Goal: Task Accomplishment & Management: Manage account settings

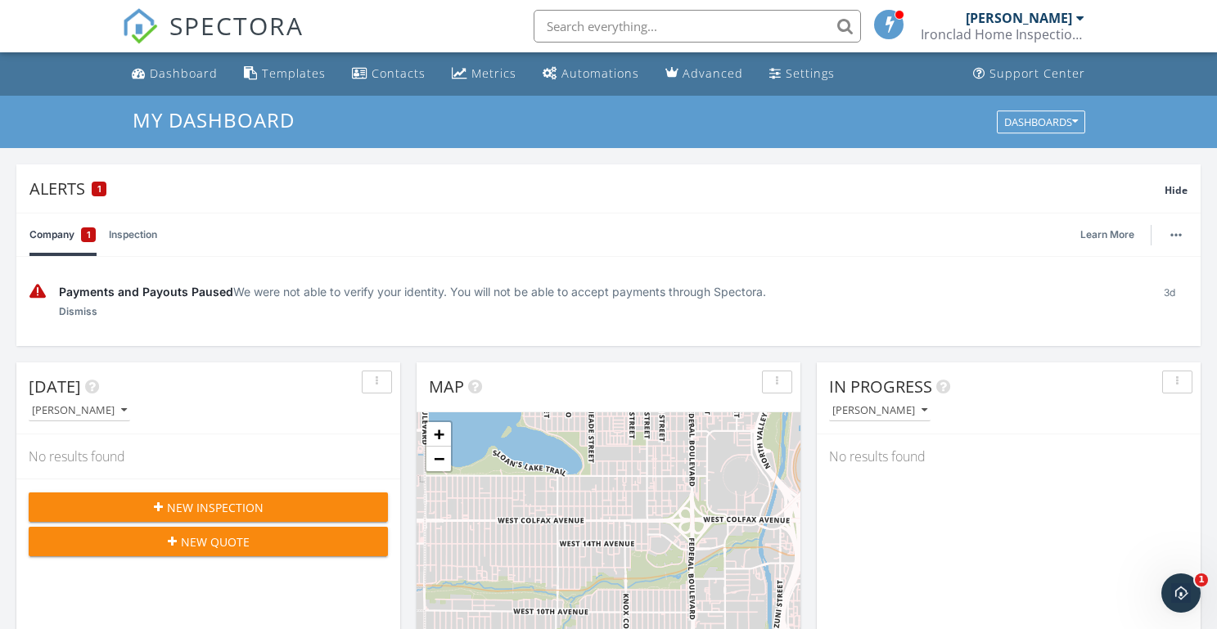
click at [313, 290] on div "Payments and Payouts Paused We were not able to verify your identity. You will …" at bounding box center [598, 291] width 1078 height 17
click at [143, 235] on link "Inspection" at bounding box center [133, 235] width 48 height 43
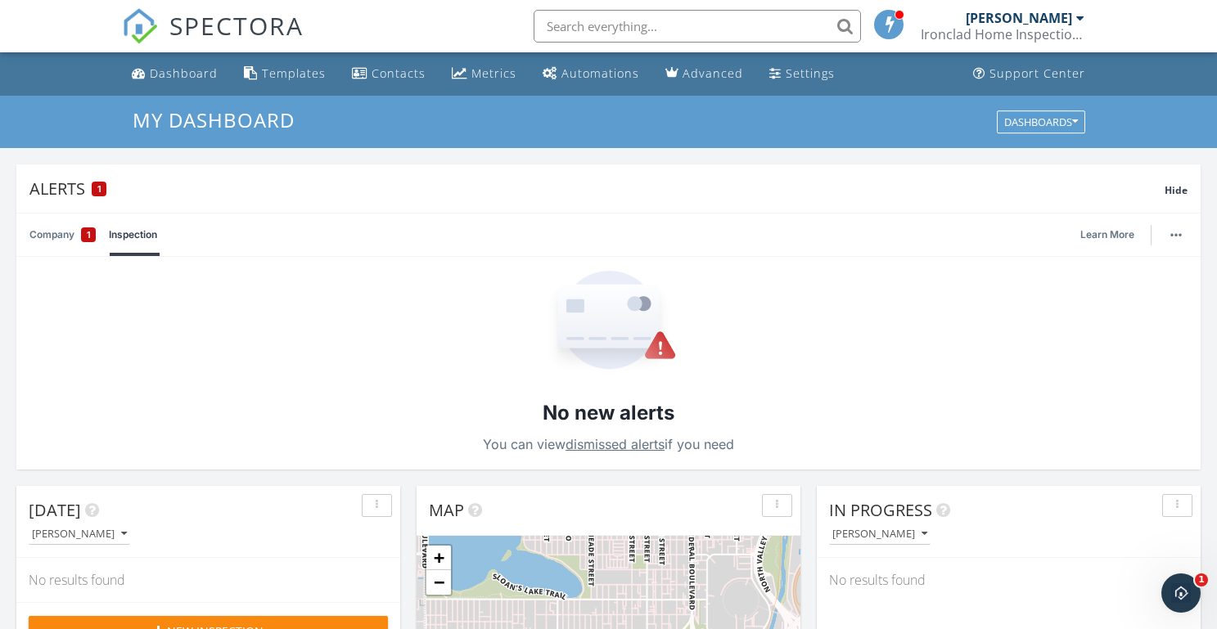
click at [66, 233] on link "Company 1" at bounding box center [62, 235] width 66 height 43
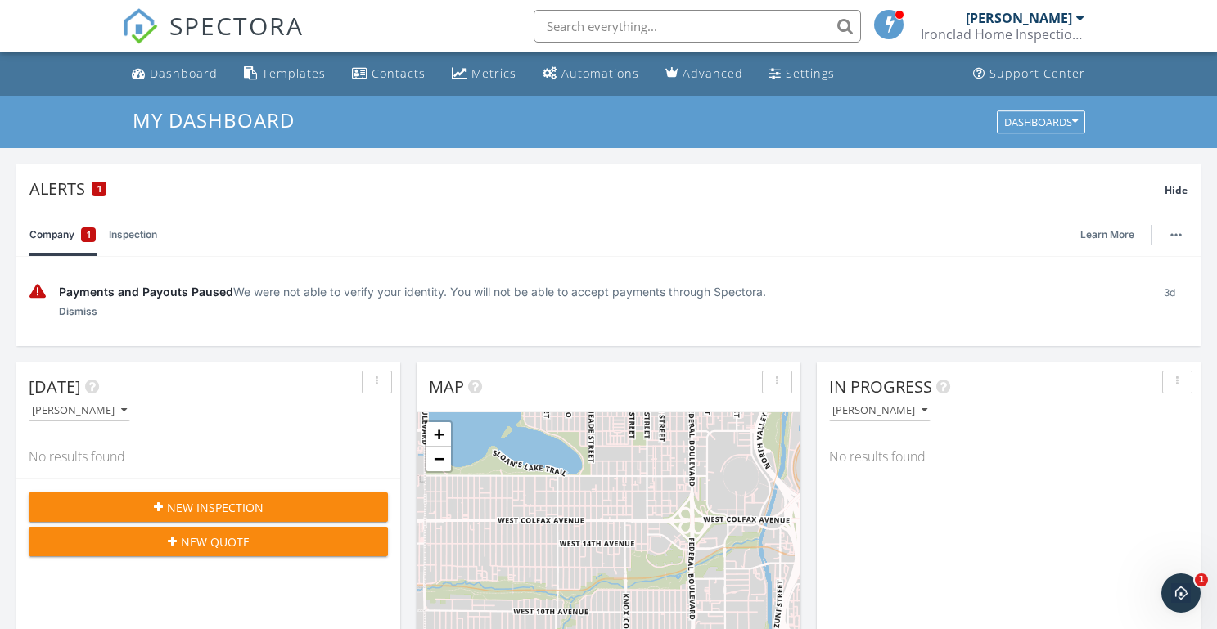
click at [701, 298] on div "Payments and Payouts Paused We were not able to verify your identity. You will …" at bounding box center [598, 291] width 1078 height 17
click at [885, 25] on span at bounding box center [889, 23] width 16 height 15
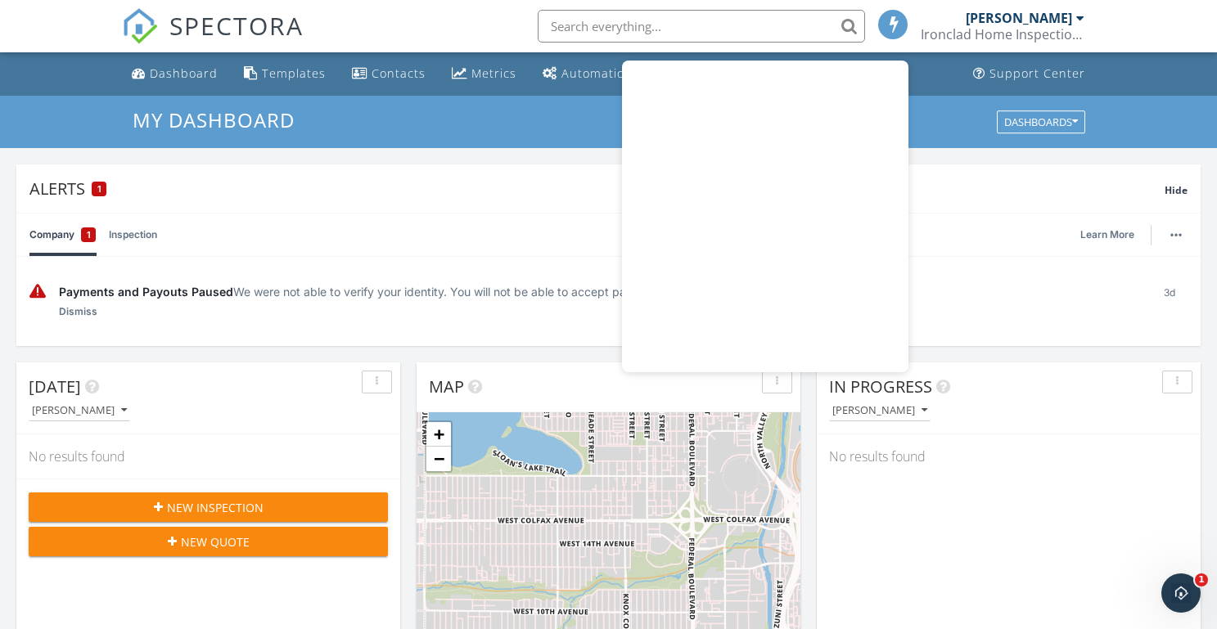
click at [885, 25] on span at bounding box center [893, 23] width 16 height 15
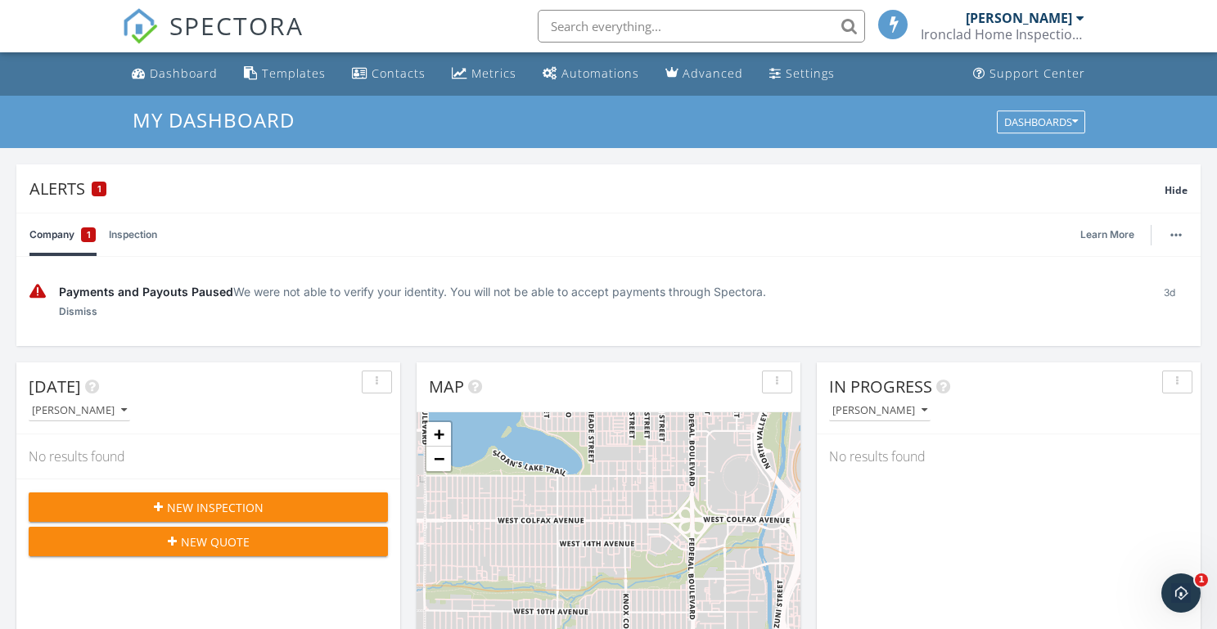
click at [185, 289] on span "Payments and Payouts Paused" at bounding box center [146, 292] width 174 height 14
click at [439, 293] on div "Payments and Payouts Paused We were not able to verify your identity. You will …" at bounding box center [598, 291] width 1078 height 17
drag, startPoint x: 535, startPoint y: 282, endPoint x: 822, endPoint y: 319, distance: 288.7
click at [822, 319] on div "Payments and Payouts Paused We were not able to verify your identity. You will …" at bounding box center [608, 301] width 1158 height 63
click at [822, 319] on div "Payments and Payouts Paused We were not able to verify your identity. You will …" at bounding box center [598, 301] width 1078 height 37
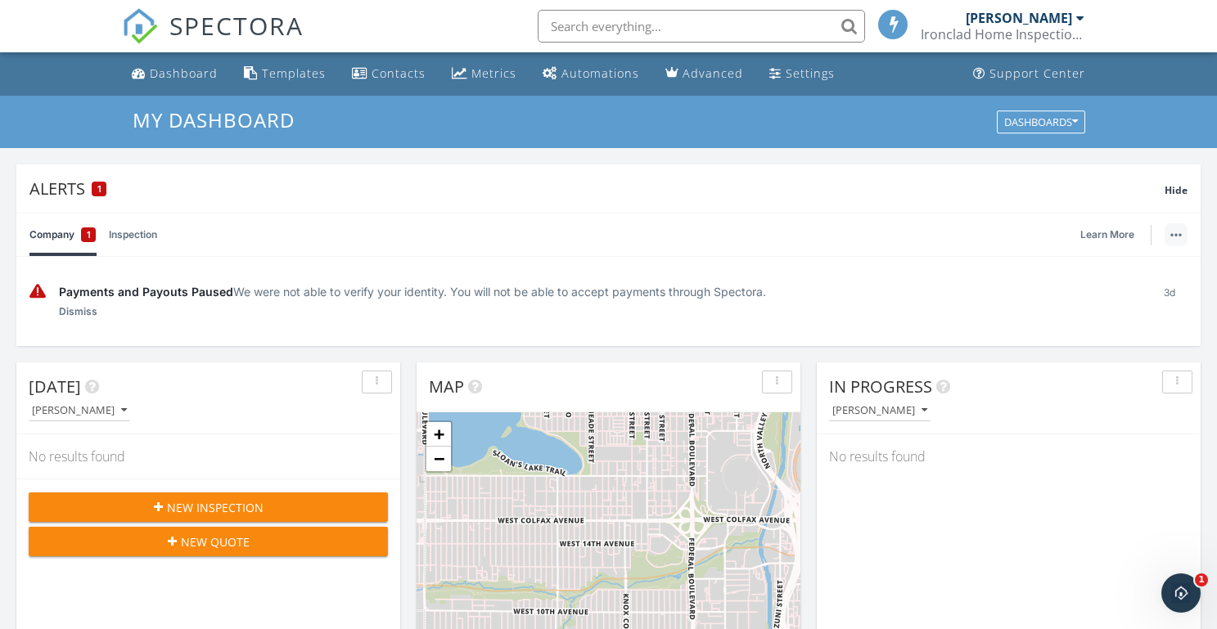
click at [1166, 232] on button "button" at bounding box center [1175, 234] width 23 height 23
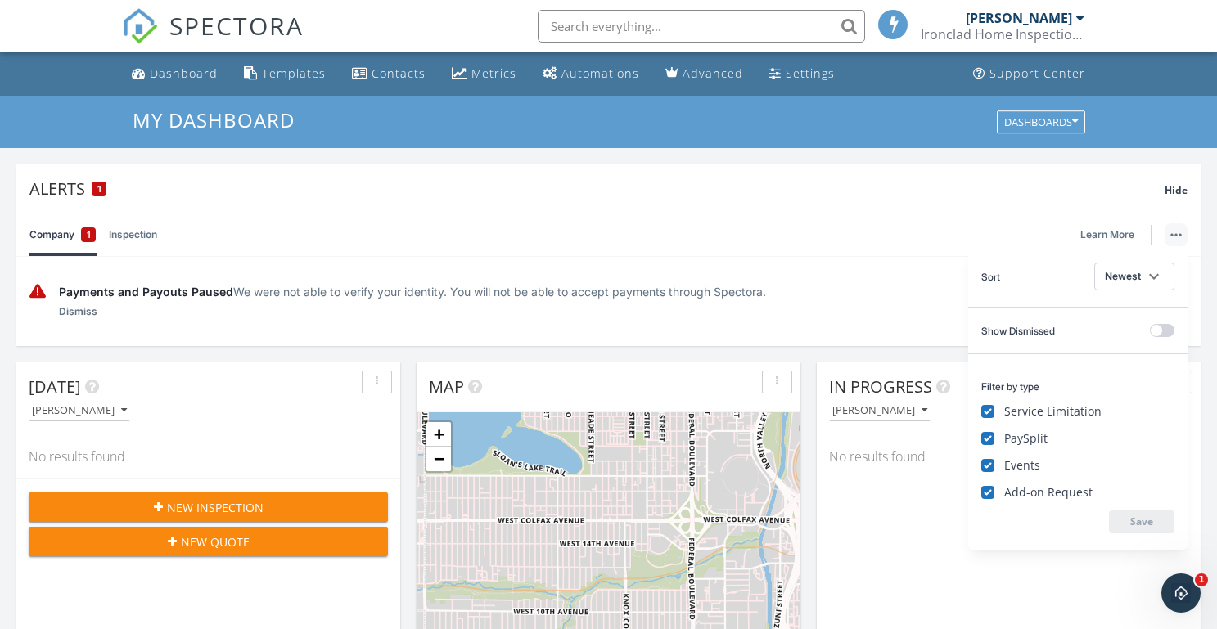
click at [919, 245] on div "Company 1 Inspection Learn More" at bounding box center [608, 235] width 1158 height 43
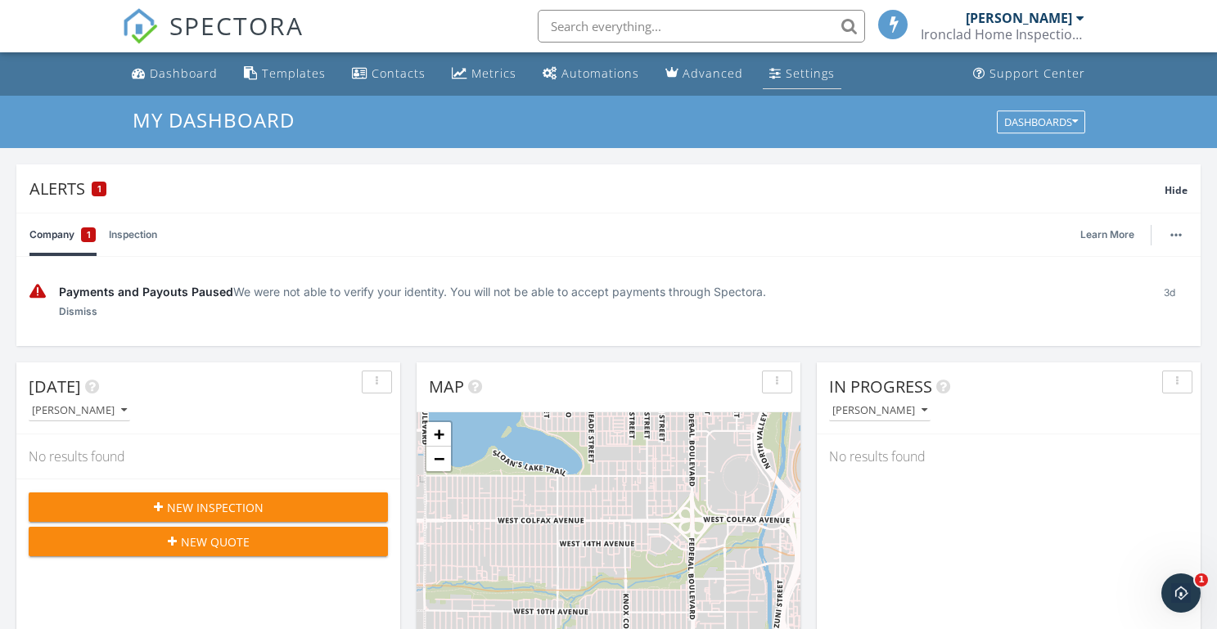
click at [817, 69] on div "Settings" at bounding box center [810, 73] width 49 height 16
click at [203, 290] on span "Payments and Payouts Paused" at bounding box center [146, 292] width 174 height 14
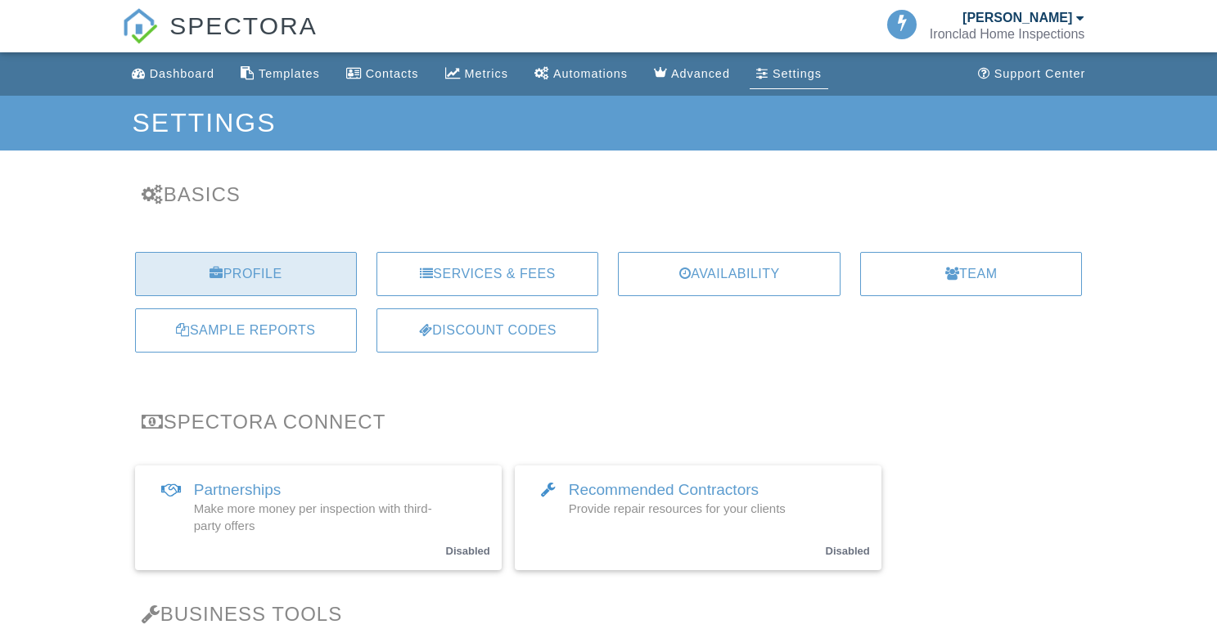
click at [274, 286] on div "Profile" at bounding box center [246, 274] width 222 height 44
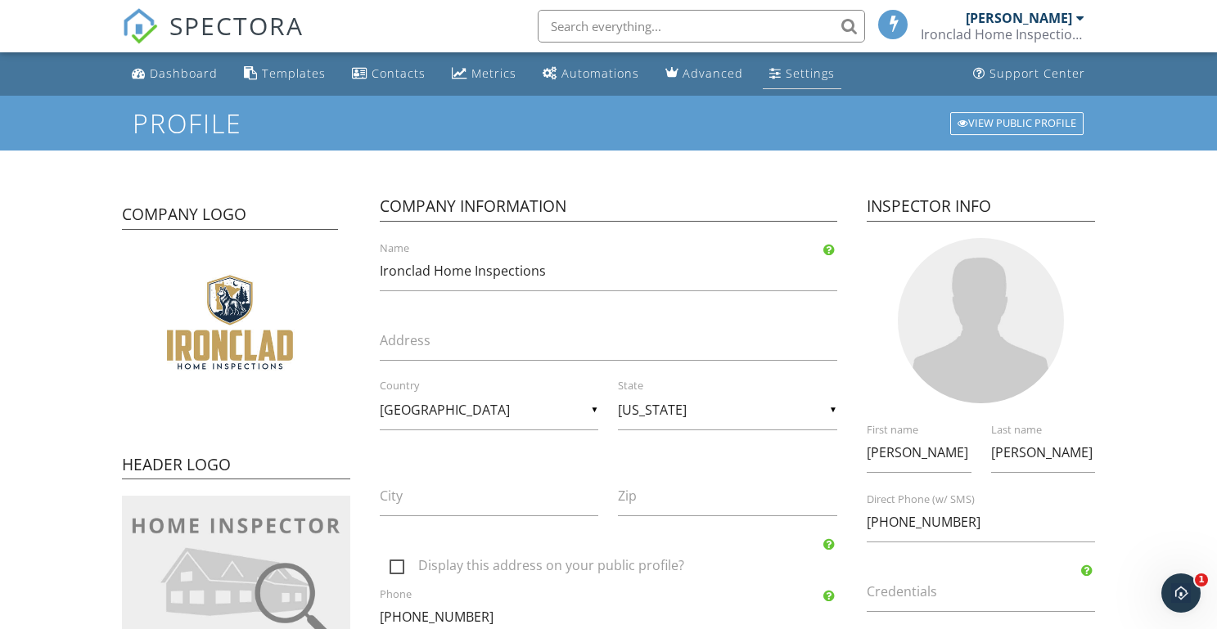
click at [811, 77] on div "Settings" at bounding box center [810, 73] width 49 height 16
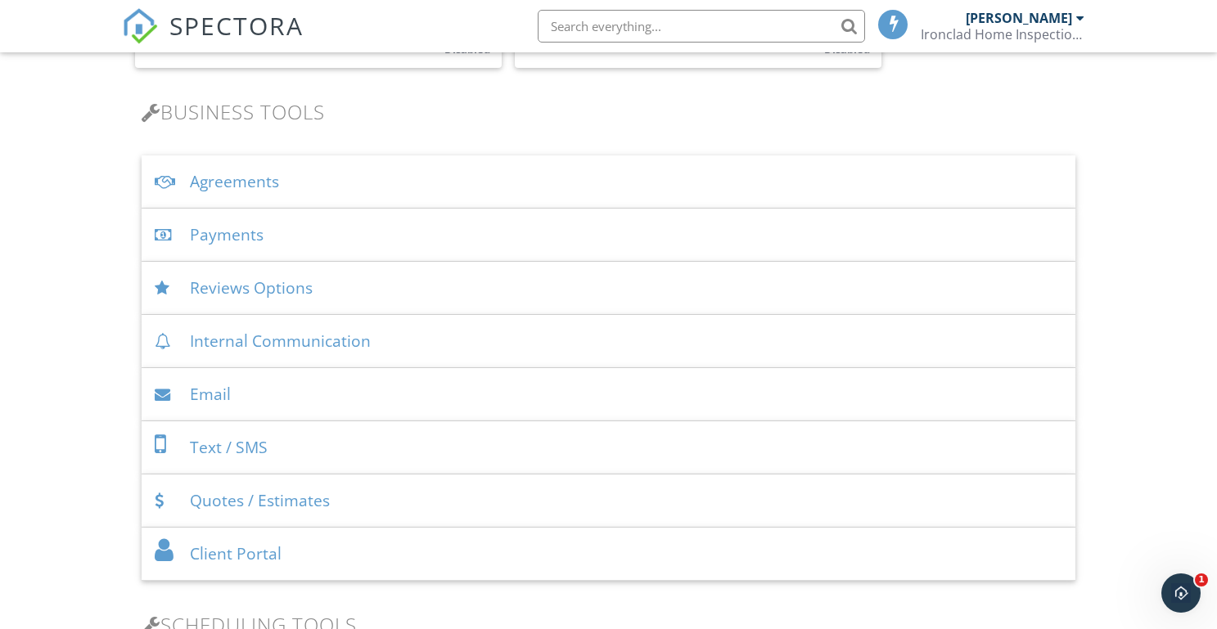
scroll to position [494, 0]
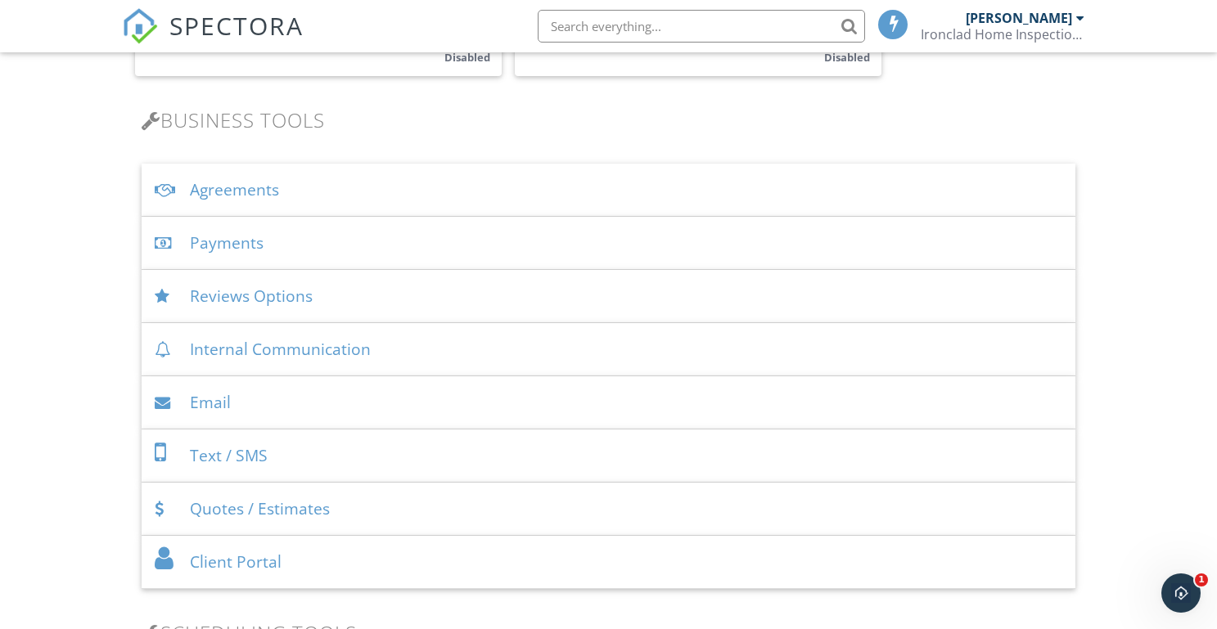
click at [387, 243] on div "Payments" at bounding box center [609, 243] width 934 height 53
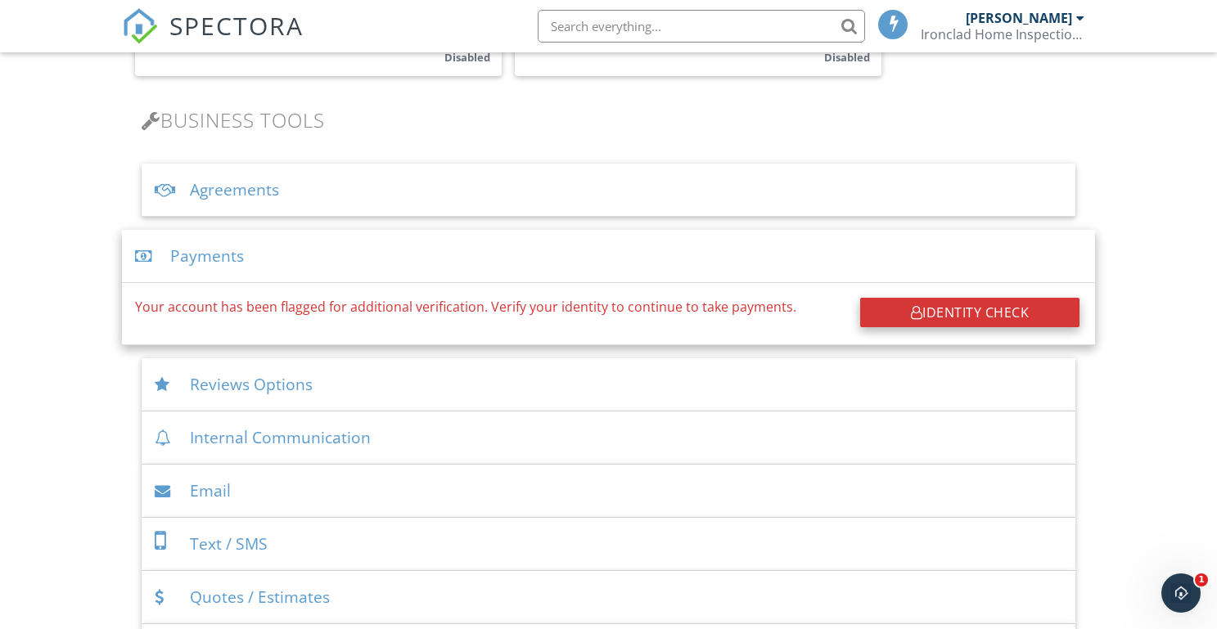
click at [1019, 313] on div "Identity Check" at bounding box center [969, 312] width 219 height 29
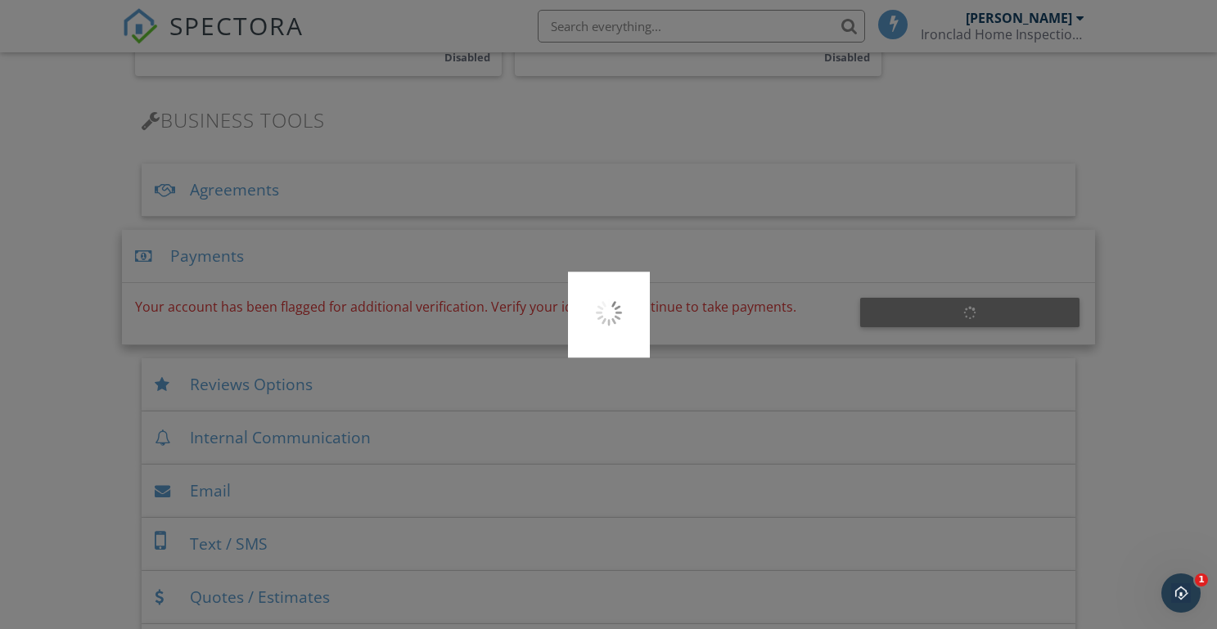
click at [83, 255] on div at bounding box center [608, 314] width 1217 height 629
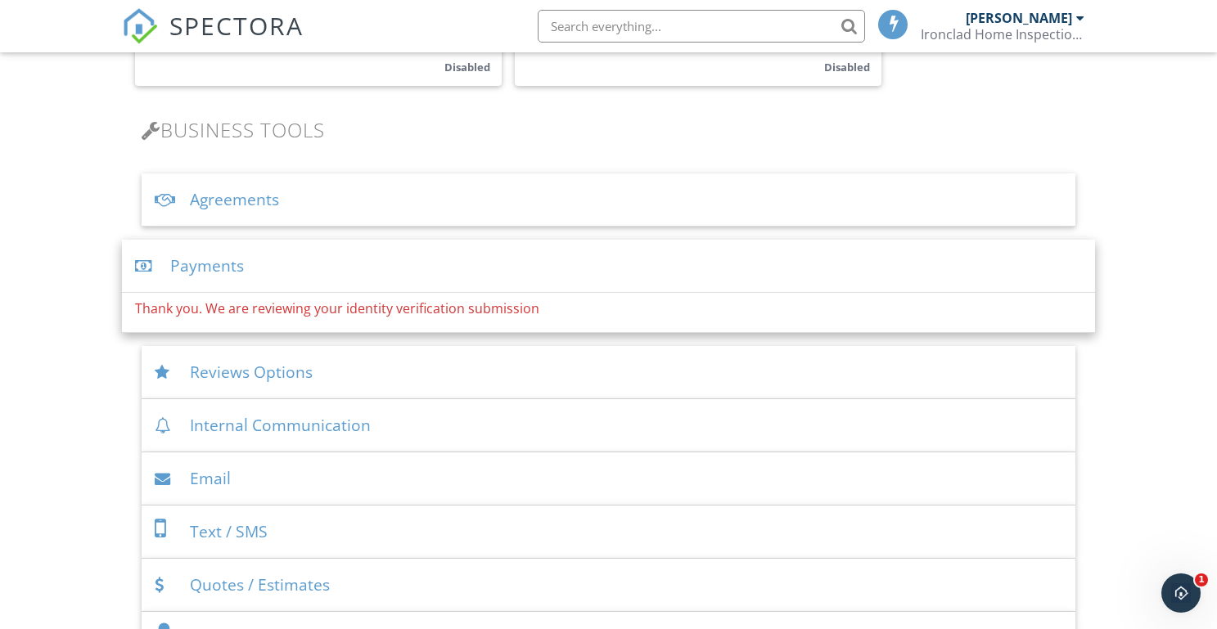
scroll to position [464, 0]
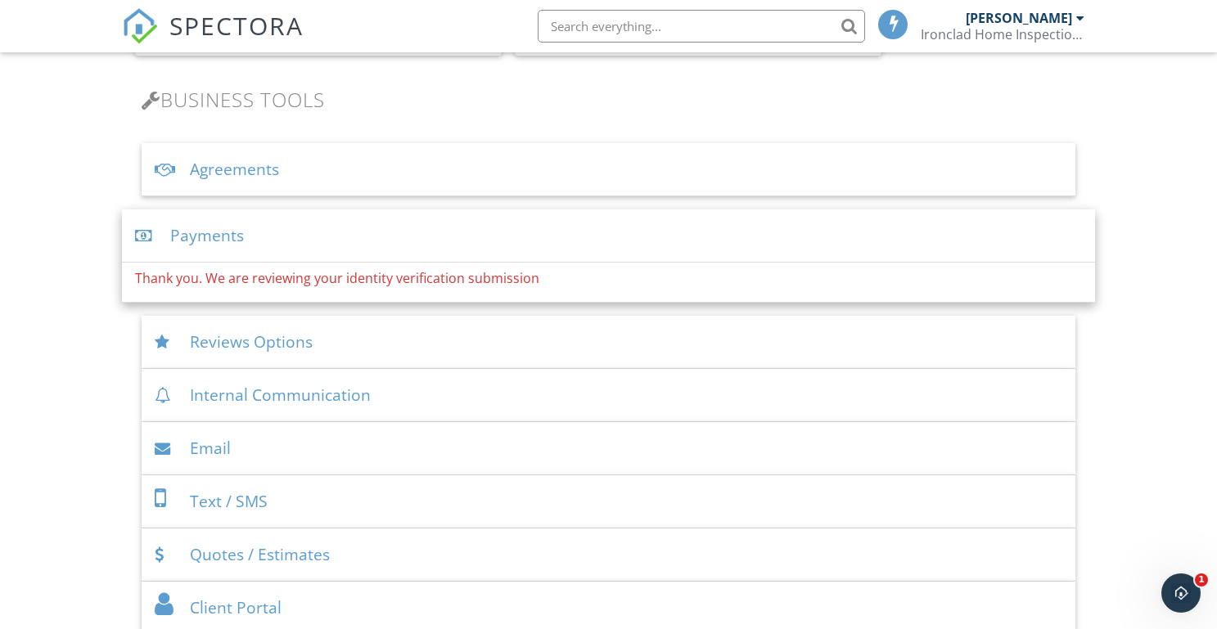
scroll to position [492, 0]
